Goal: Navigation & Orientation: Find specific page/section

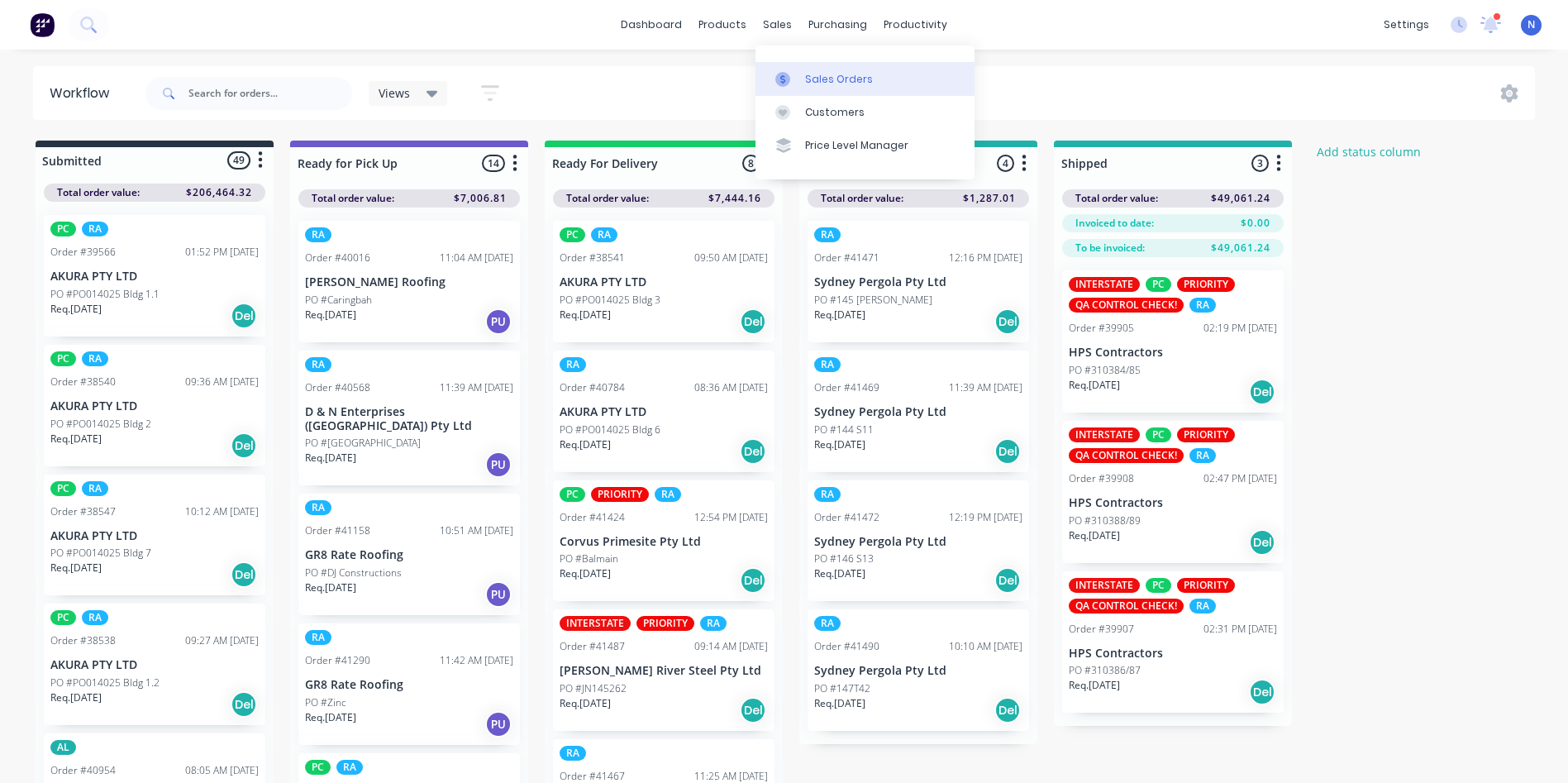
click at [820, 81] on div "Sales Orders" at bounding box center [839, 79] width 68 height 15
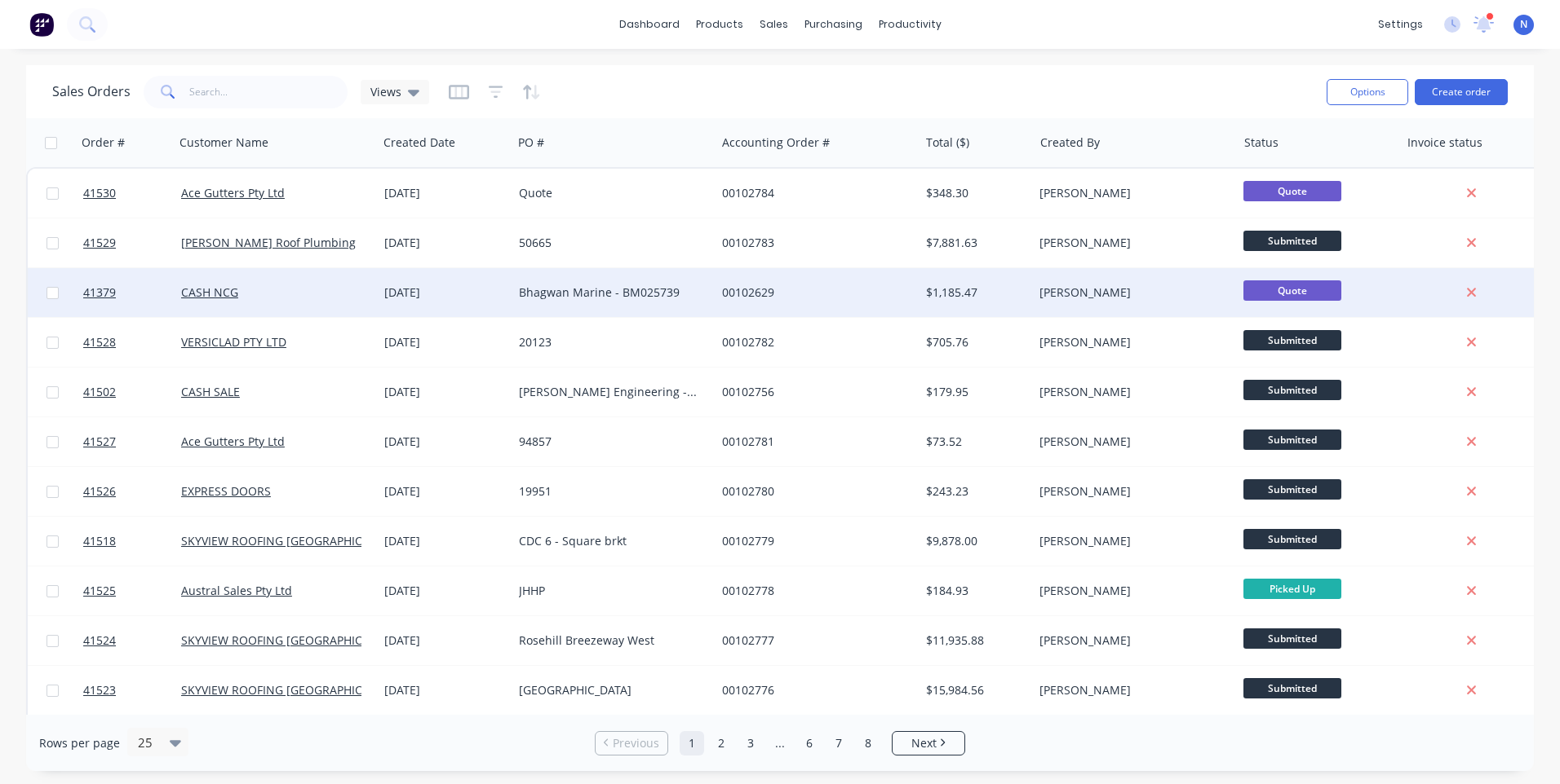
click at [602, 287] on div "Bhagwan Marine - BM025739" at bounding box center [610, 293] width 181 height 16
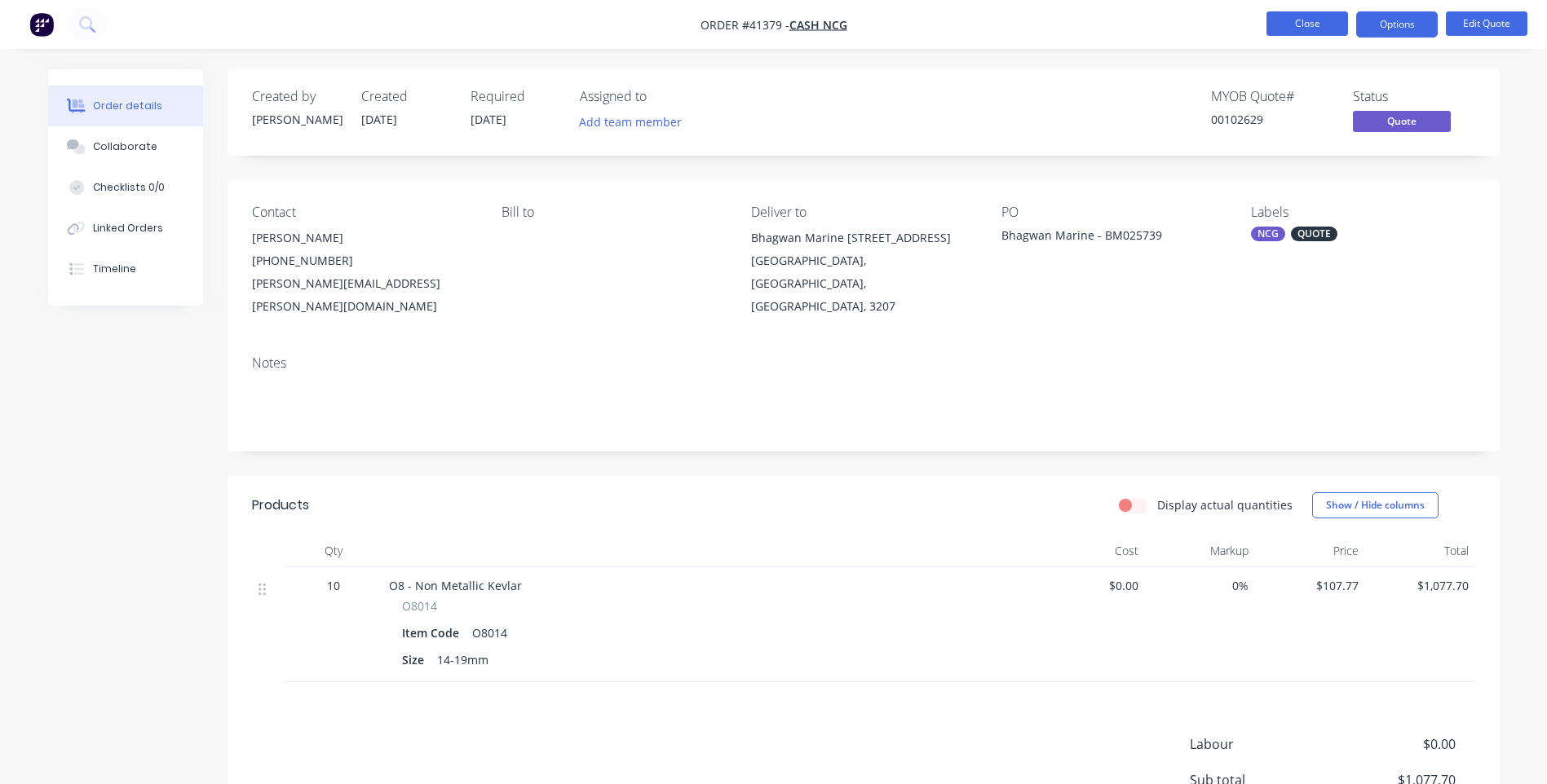
click at [1283, 28] on button "Close" at bounding box center [1307, 23] width 82 height 24
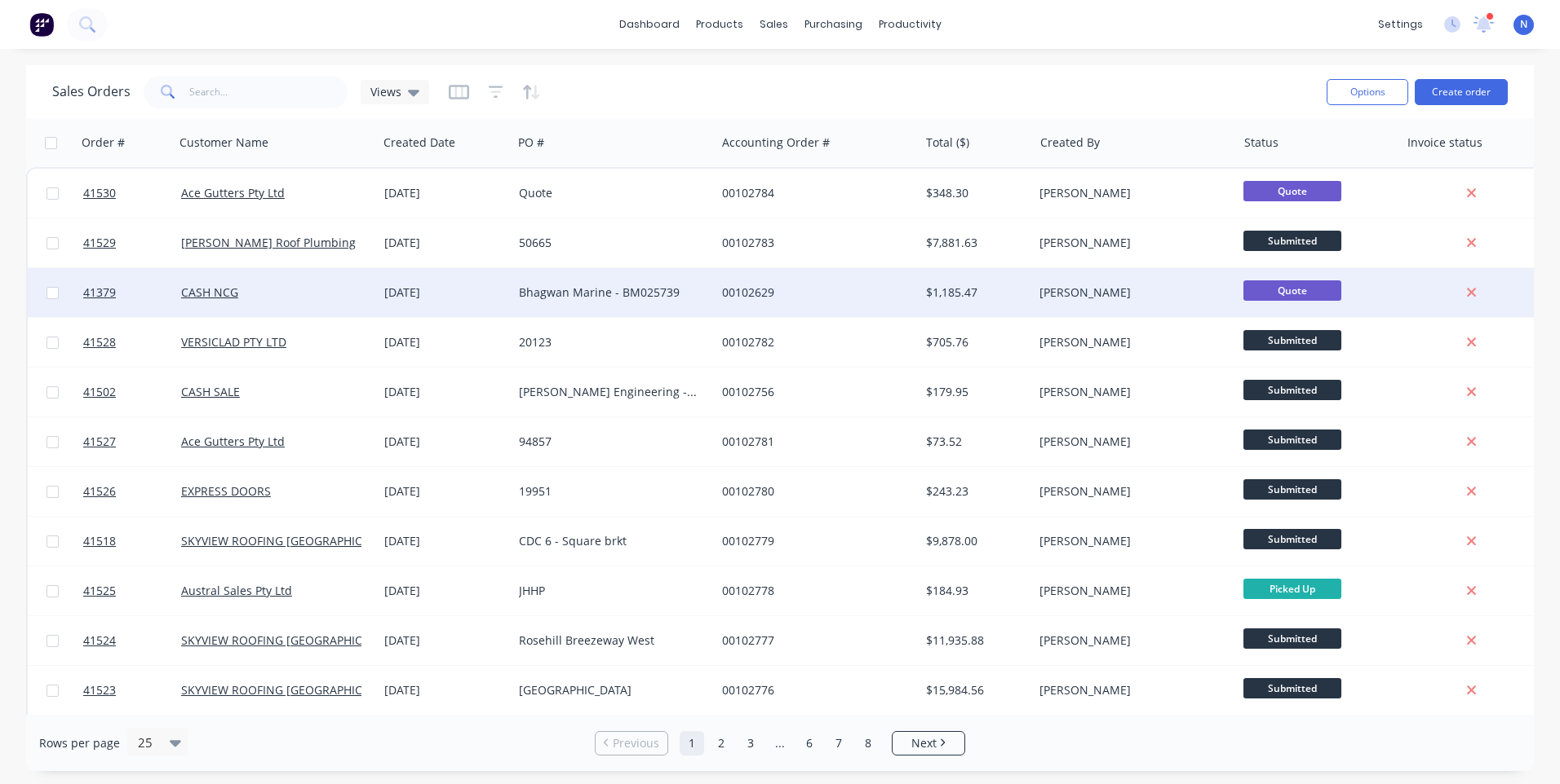
click at [269, 289] on div "CASH NCG" at bounding box center [272, 293] width 181 height 16
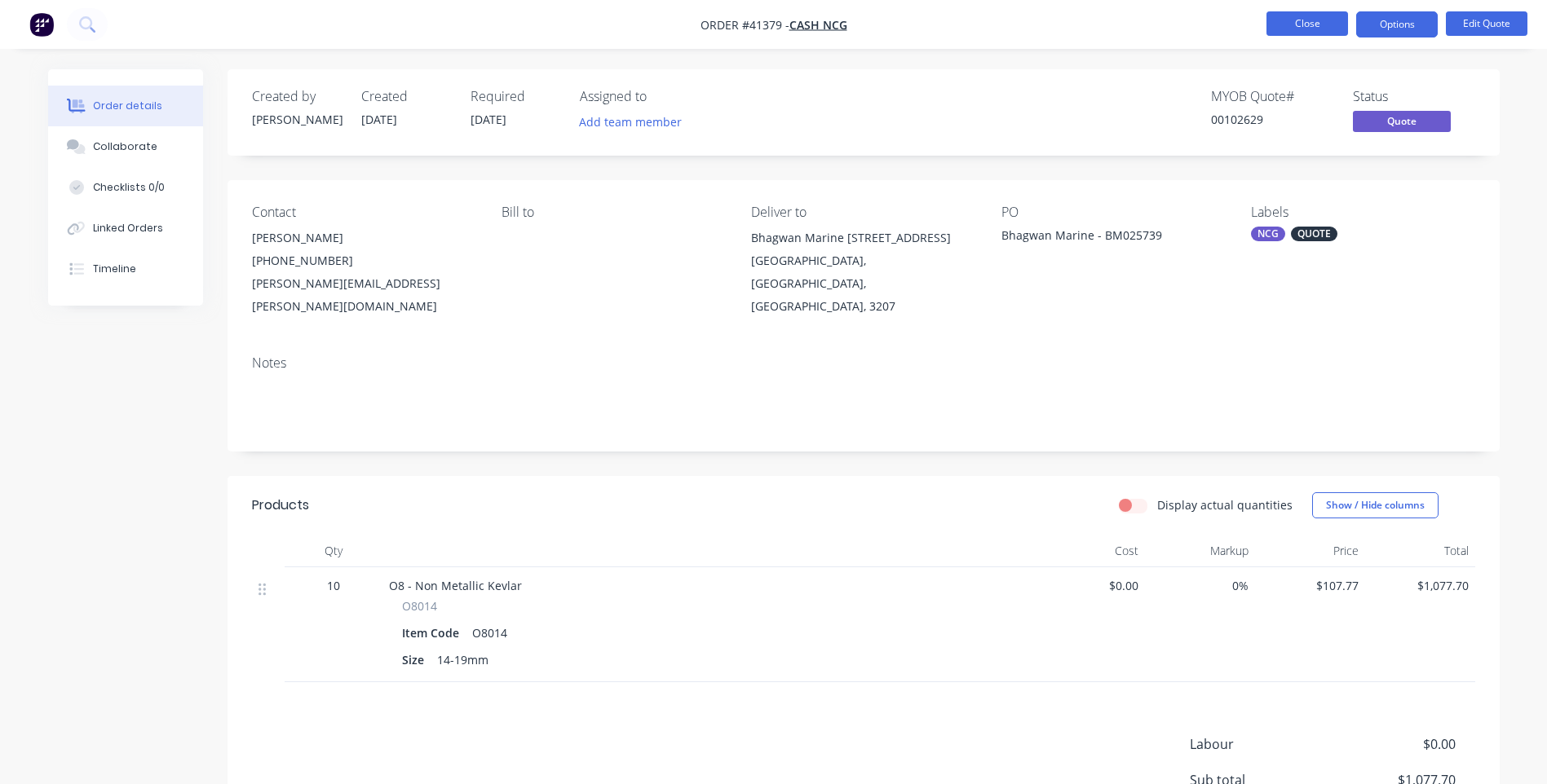
click at [1283, 22] on button "Close" at bounding box center [1307, 23] width 82 height 24
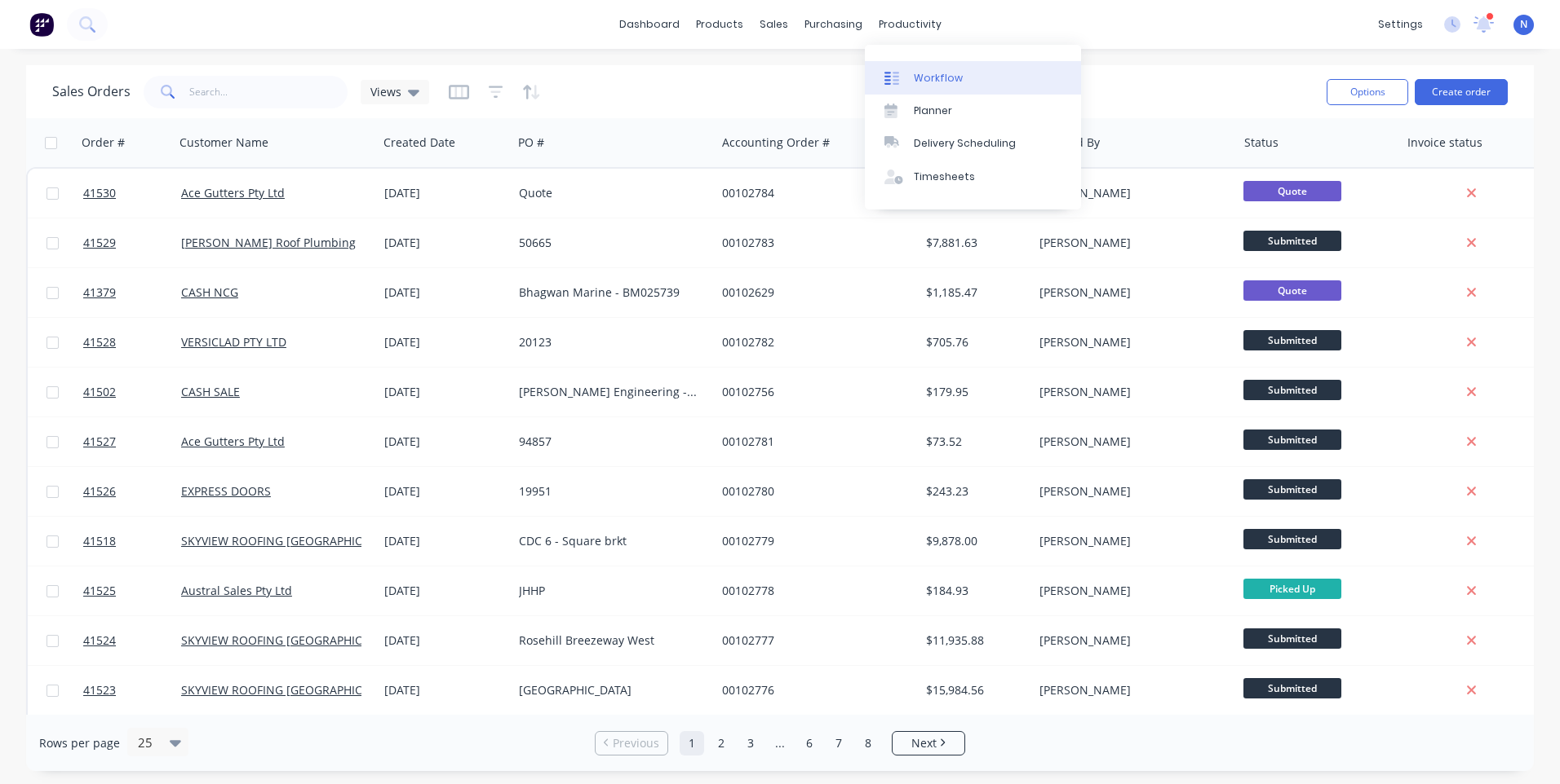
click at [932, 75] on div "Workflow" at bounding box center [938, 78] width 49 height 14
